Goal: Task Accomplishment & Management: Manage account settings

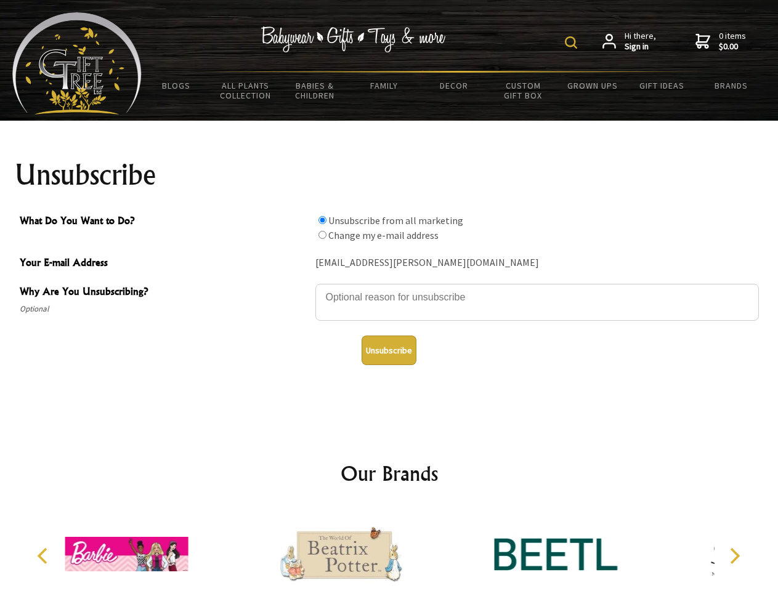
click at [573, 42] on img at bounding box center [571, 42] width 12 height 12
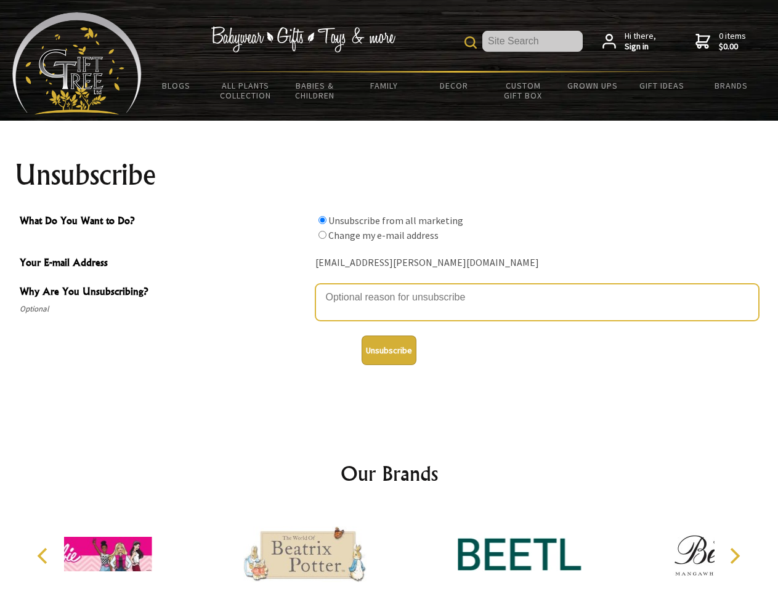
click at [389, 288] on textarea "Why Are You Unsubscribing?" at bounding box center [536, 302] width 443 height 37
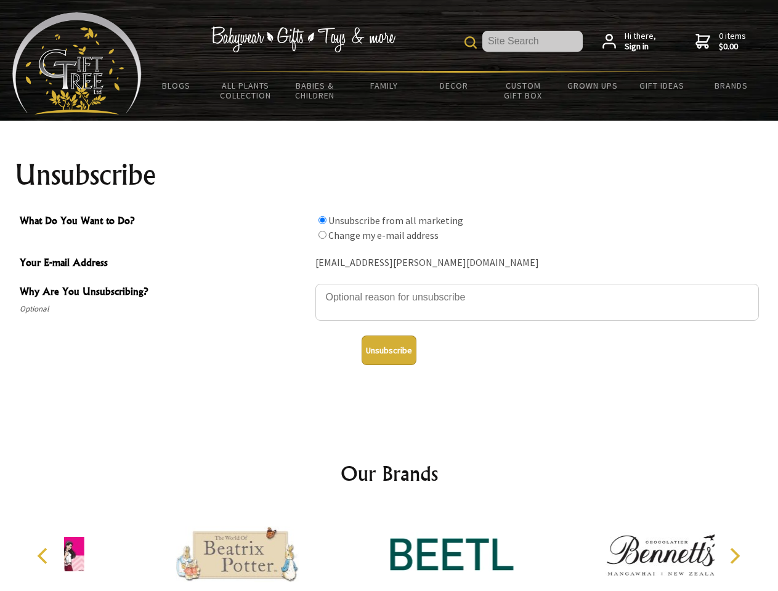
click at [322, 220] on input "What Do You Want to Do?" at bounding box center [322, 220] width 8 height 8
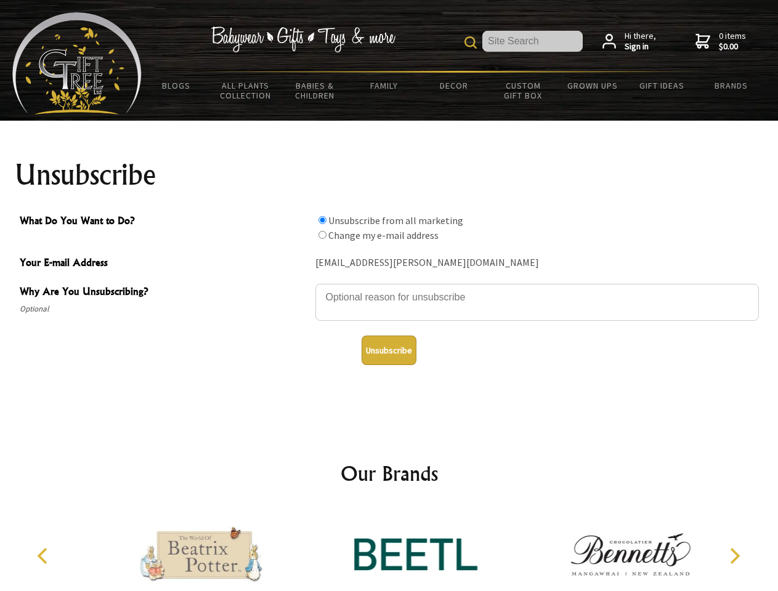
click at [322, 235] on input "What Do You Want to Do?" at bounding box center [322, 235] width 8 height 8
radio input "true"
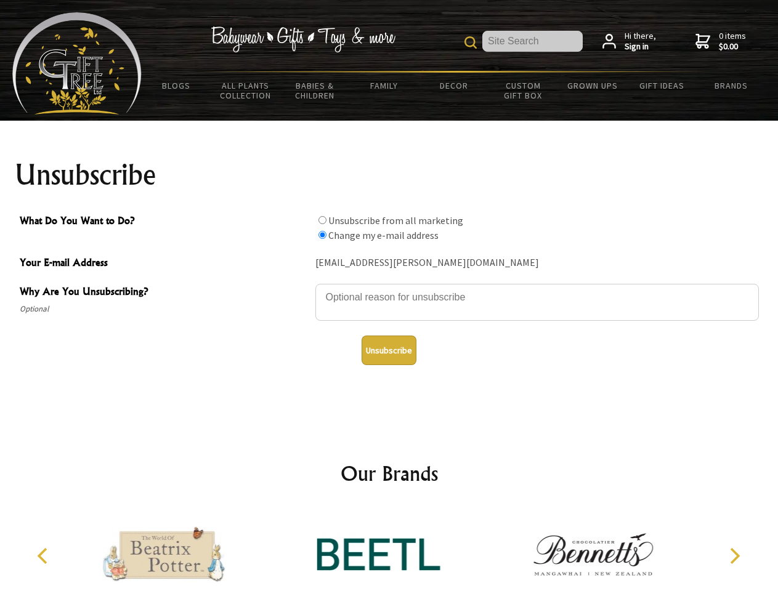
click at [389, 350] on button "Unsubscribe" at bounding box center [389, 351] width 55 height 30
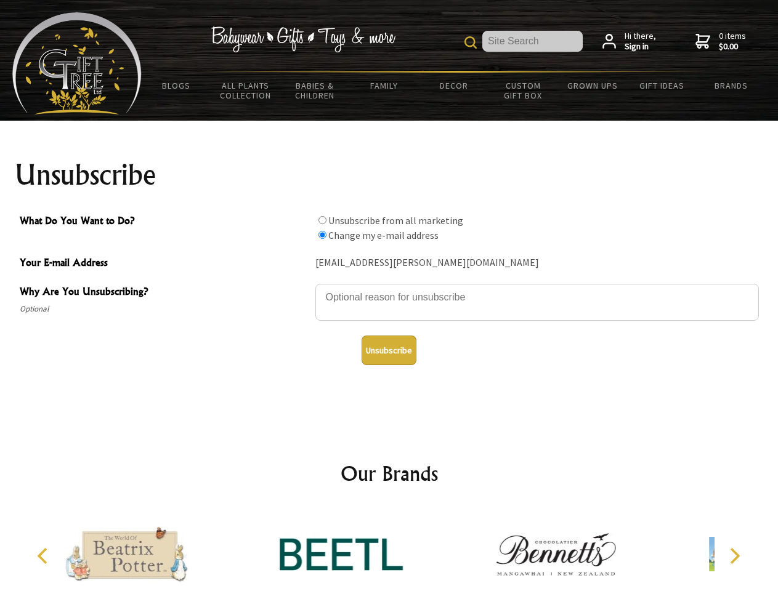
click at [389, 549] on div at bounding box center [341, 556] width 214 height 96
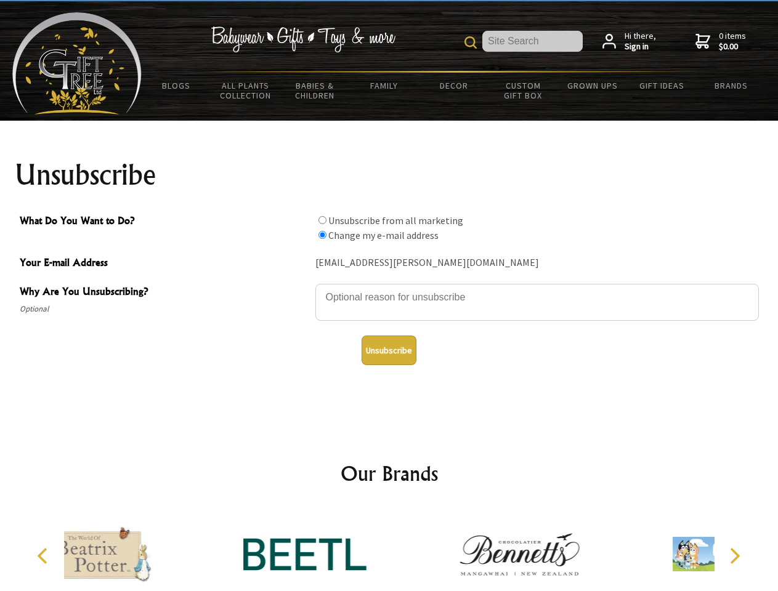
click at [44, 556] on icon "Previous" at bounding box center [44, 556] width 16 height 16
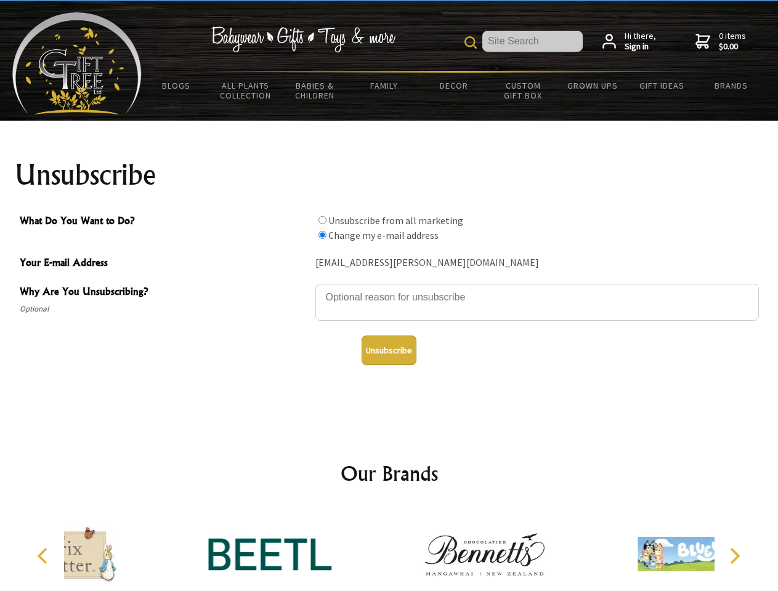
click at [734, 556] on icon "Next" at bounding box center [734, 556] width 16 height 16
